Goal: Find contact information: Find contact information

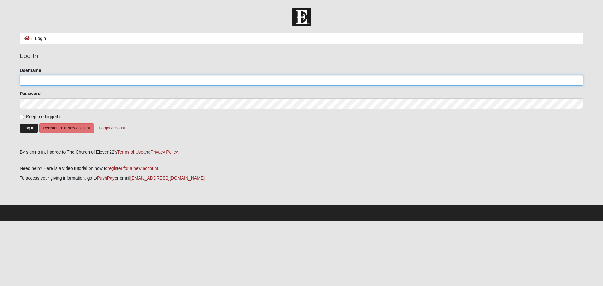
type input "mmcgehee"
click at [29, 128] on button "Log In" at bounding box center [29, 128] width 18 height 9
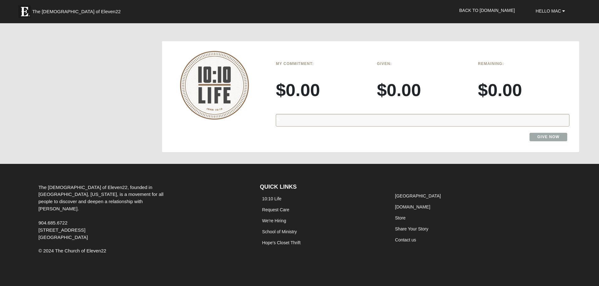
scroll to position [554, 0]
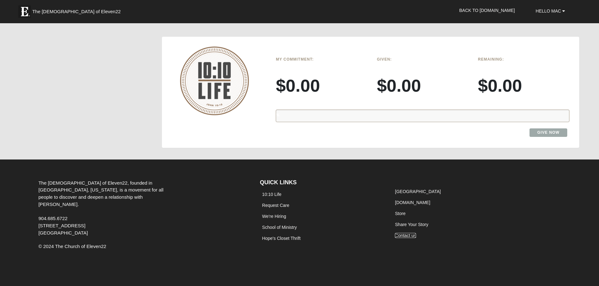
click at [404, 235] on link "Contact us" at bounding box center [405, 235] width 21 height 5
